Goal: Information Seeking & Learning: Learn about a topic

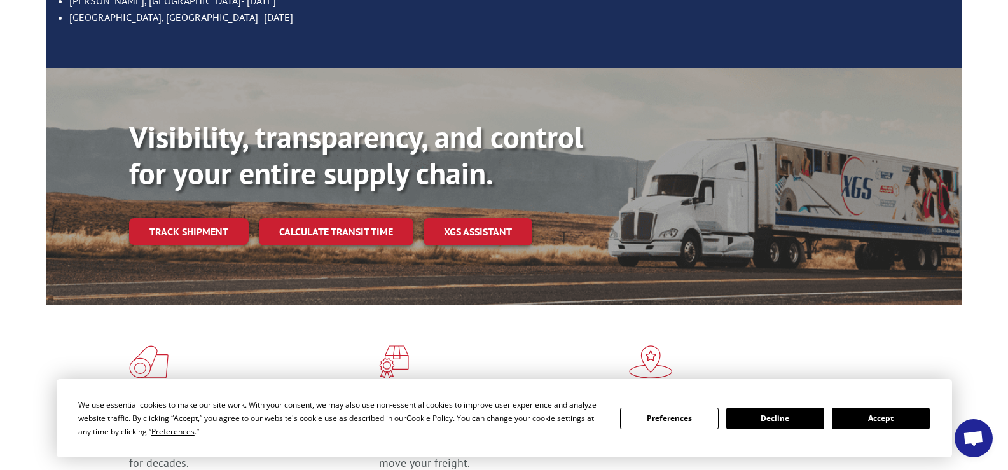
scroll to position [254, 0]
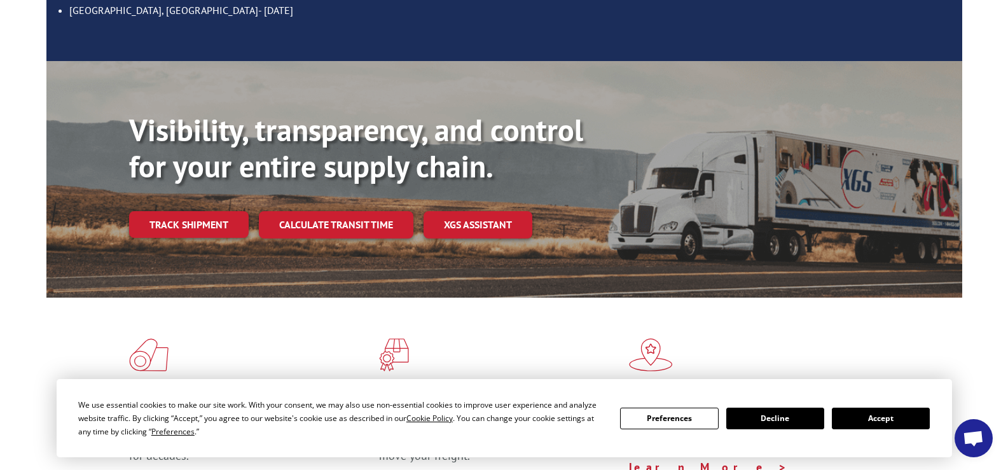
click at [912, 420] on button "Accept" at bounding box center [881, 419] width 98 height 22
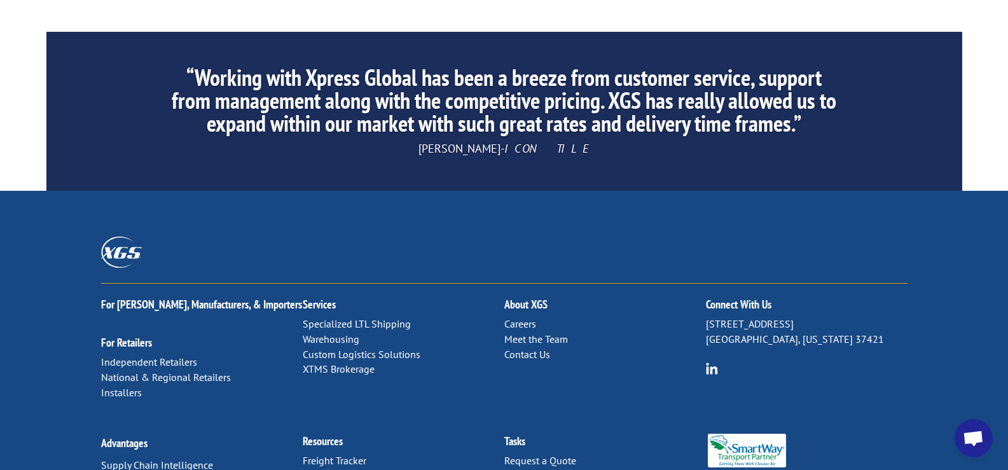
scroll to position [2225, 0]
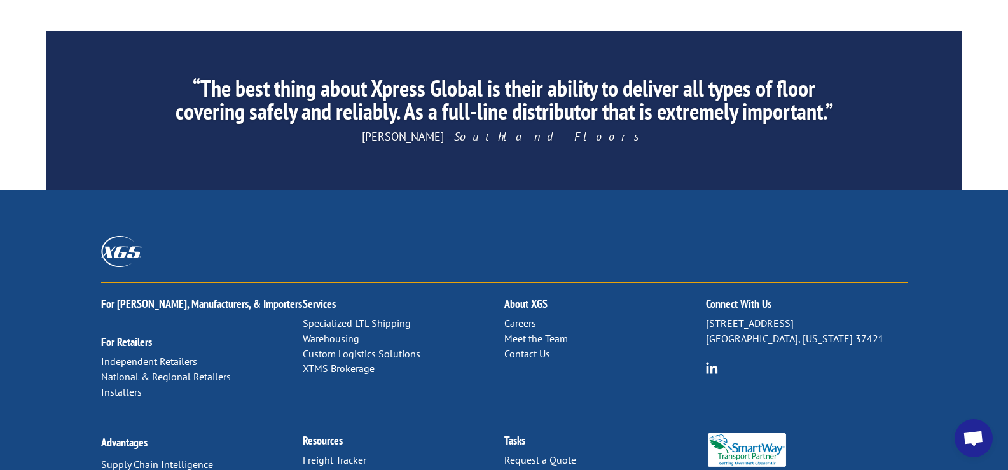
click at [523, 332] on link "Meet the Team" at bounding box center [536, 338] width 64 height 13
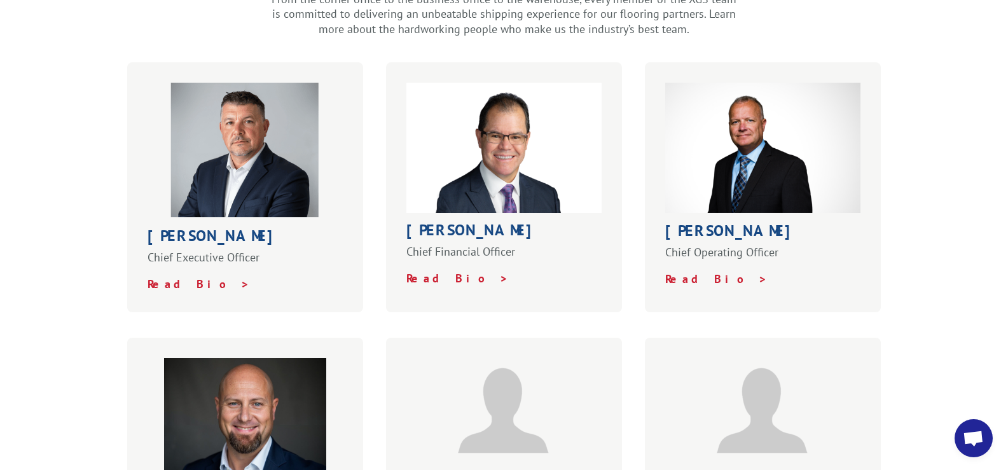
scroll to position [381, 0]
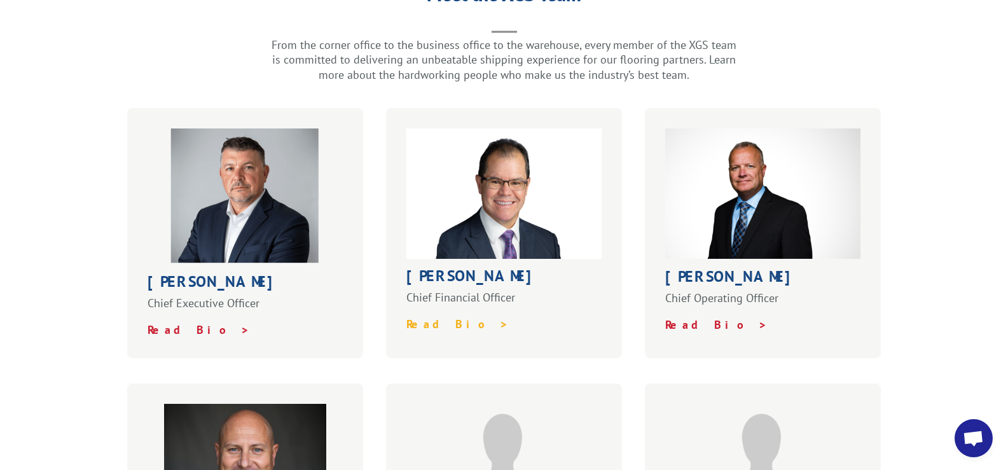
click at [431, 317] on strong "Read Bio >" at bounding box center [457, 324] width 102 height 15
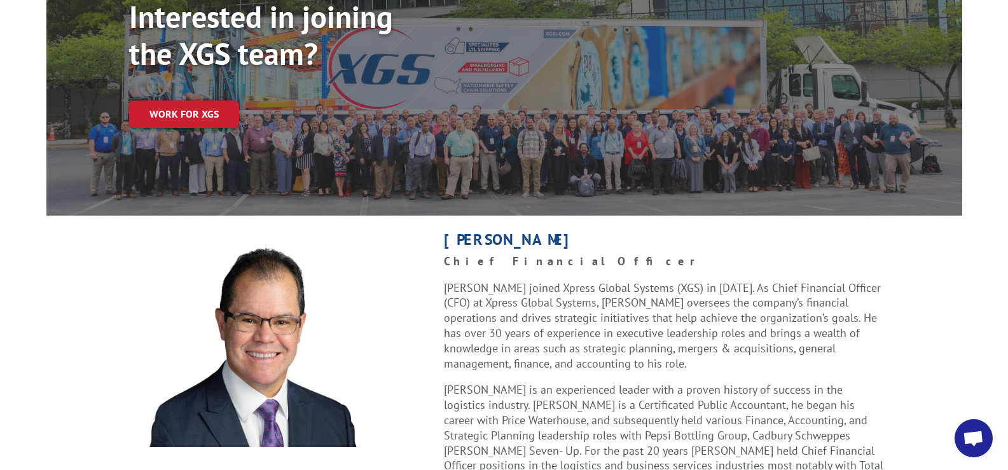
scroll to position [254, 0]
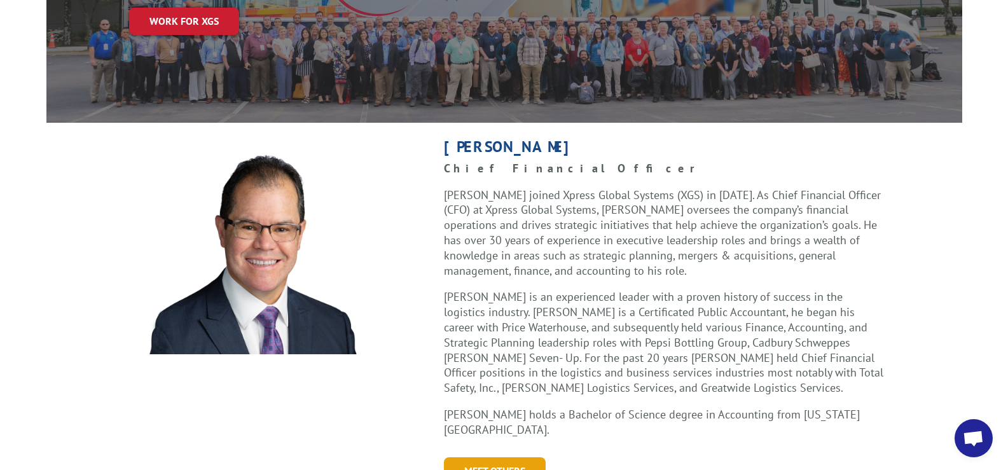
click at [480, 457] on link "Meet Others" at bounding box center [495, 470] width 102 height 27
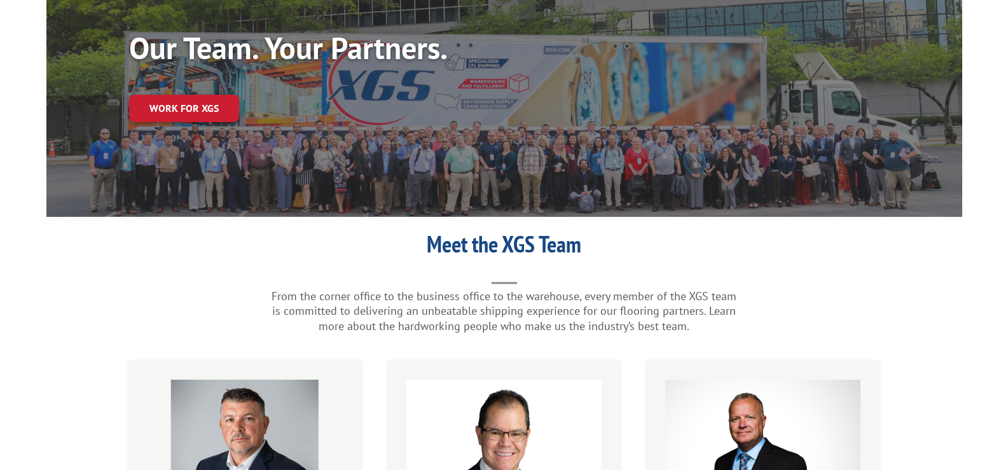
scroll to position [381, 0]
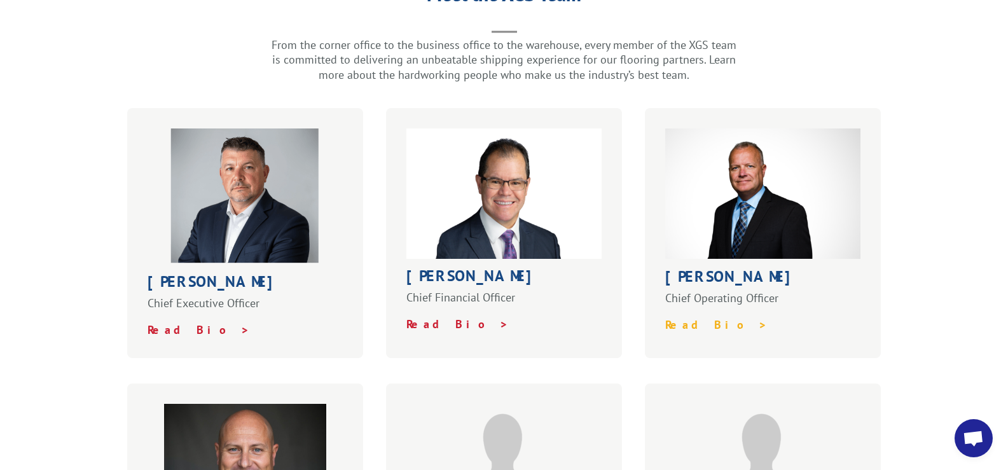
click at [699, 317] on strong "Read Bio >" at bounding box center [716, 324] width 102 height 15
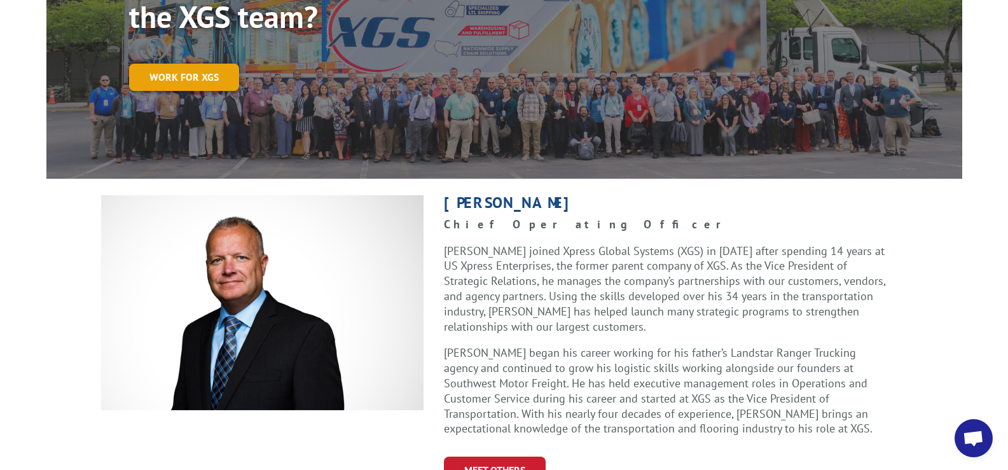
scroll to position [318, 0]
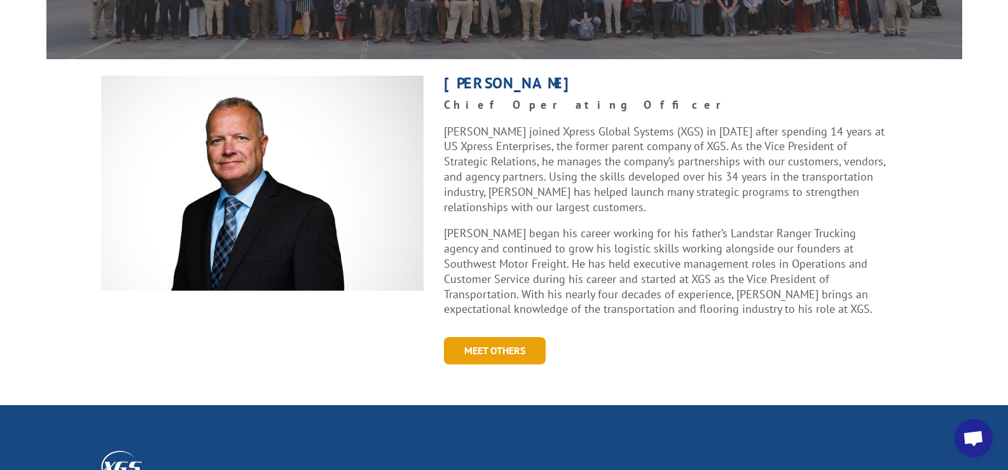
click at [501, 337] on link "Meet Others" at bounding box center [495, 350] width 102 height 27
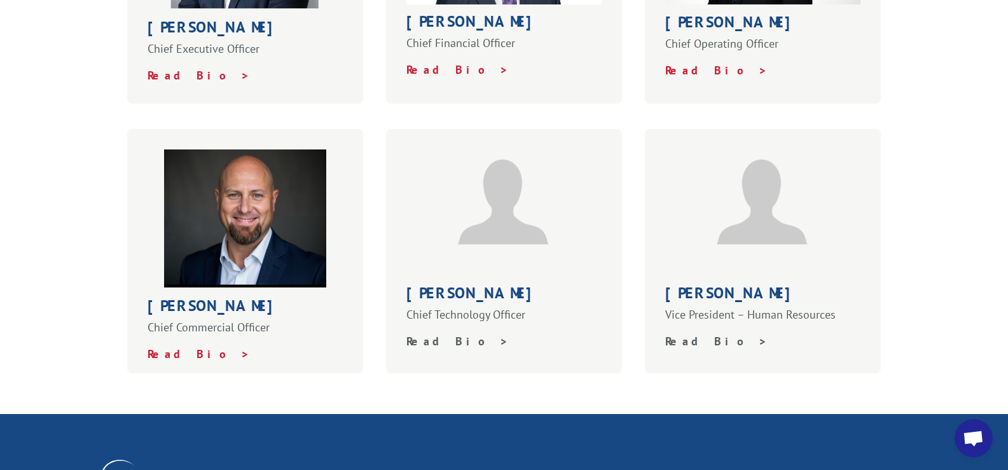
scroll to position [254, 0]
